Goal: Task Accomplishment & Management: Manage account settings

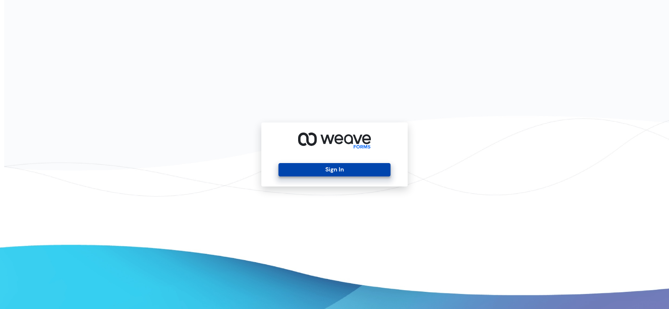
drag, startPoint x: 336, startPoint y: 166, endPoint x: 343, endPoint y: 166, distance: 6.3
click at [336, 166] on button "Sign In" at bounding box center [334, 169] width 112 height 13
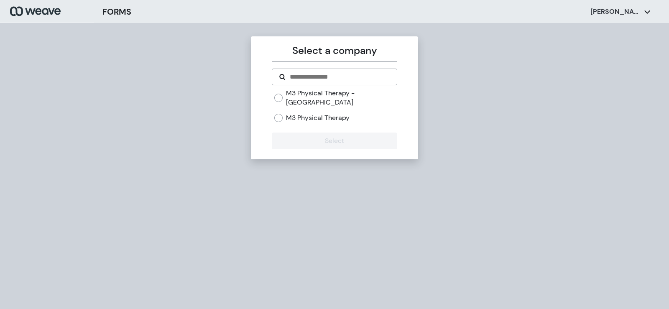
click at [318, 113] on label "M3 Physical Therapy" at bounding box center [318, 117] width 64 height 9
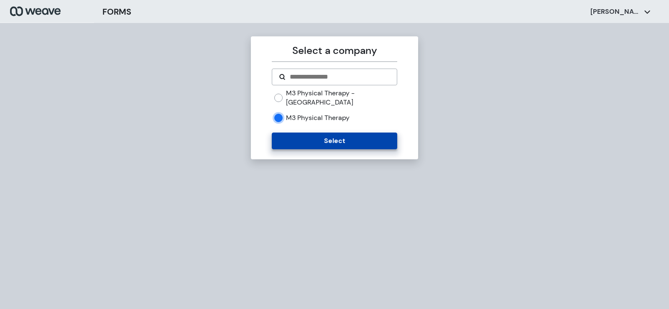
click at [319, 132] on button "Select" at bounding box center [334, 140] width 125 height 17
